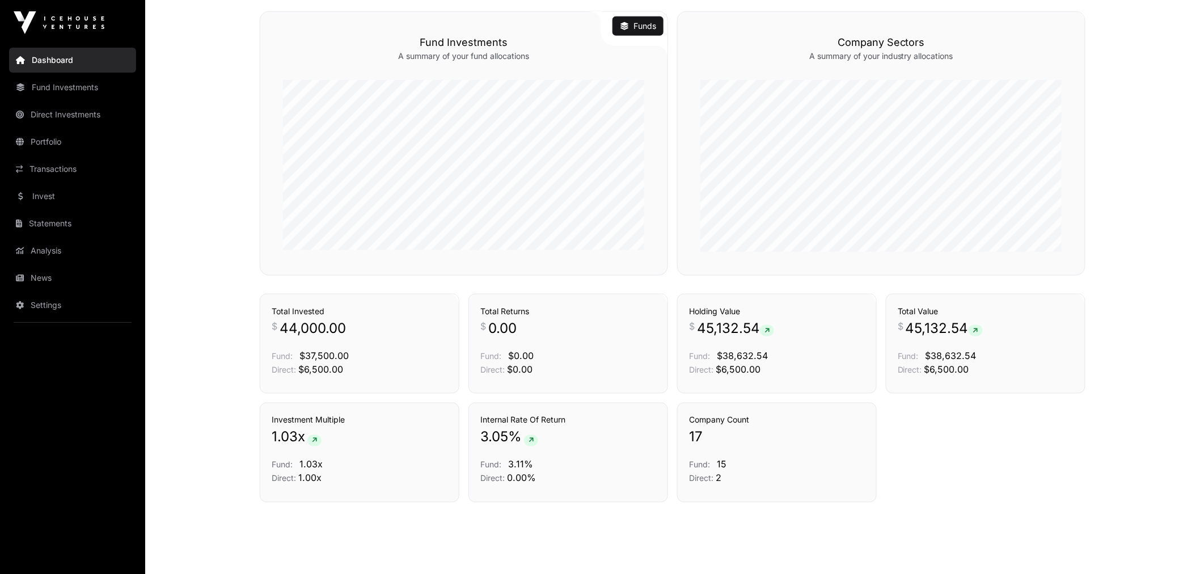
scroll to position [504, 0]
click at [54, 137] on link "Portfolio" at bounding box center [72, 141] width 127 height 25
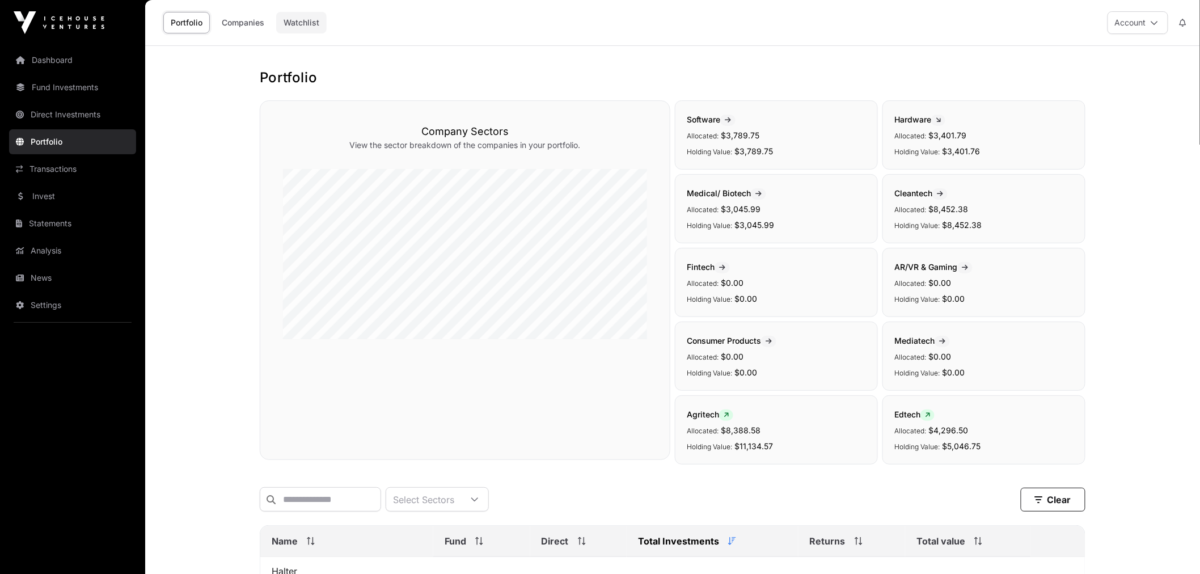
click at [311, 23] on link "Watchlist" at bounding box center [301, 23] width 50 height 22
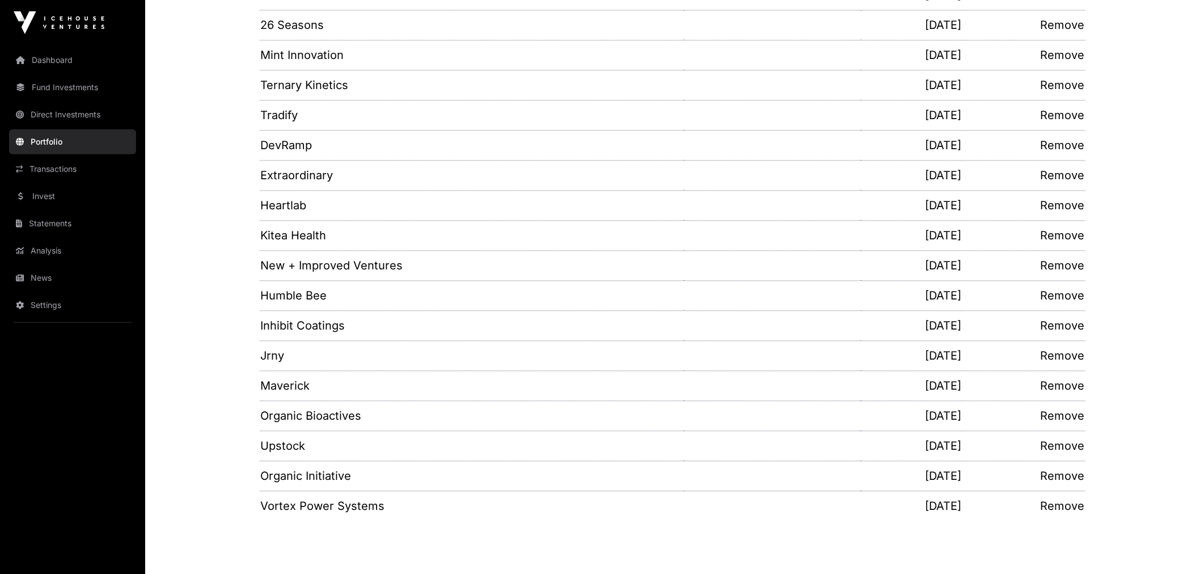
scroll to position [949, 0]
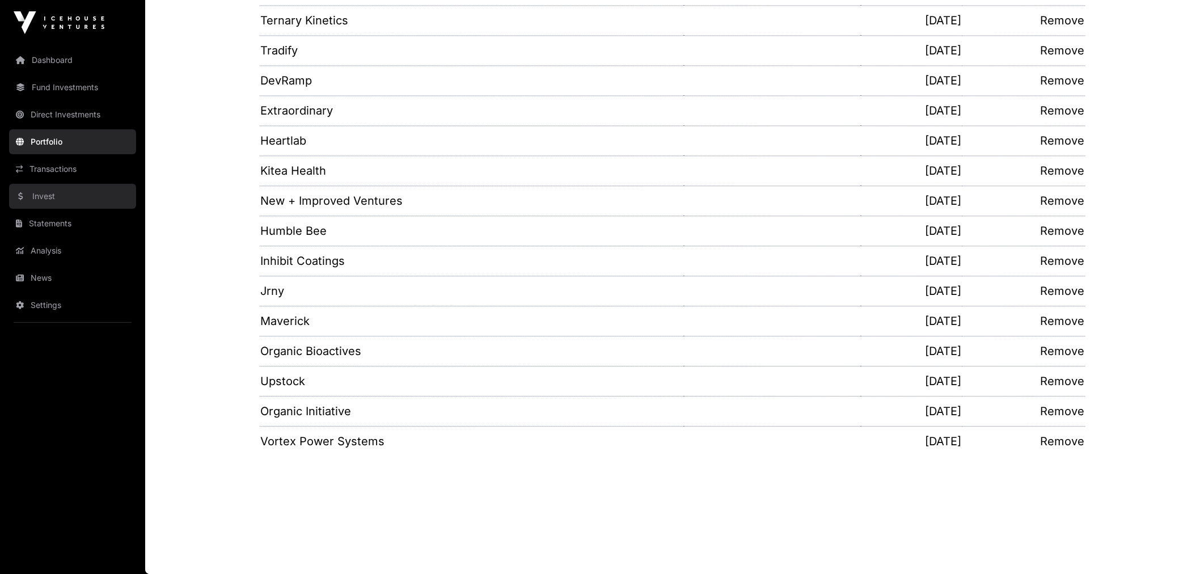
click at [61, 194] on link "Invest" at bounding box center [72, 196] width 127 height 25
